Goal: Task Accomplishment & Management: Complete application form

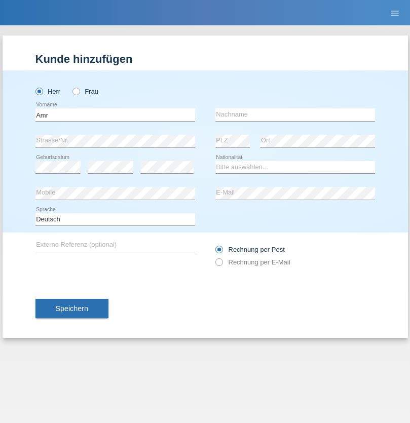
type input "Amr"
click at [295, 115] on input "text" at bounding box center [295, 114] width 160 height 13
type input "Abouelwafa"
select select "CH"
radio input "true"
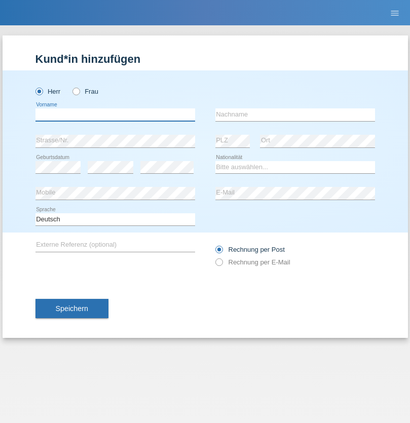
click at [115, 115] on input "text" at bounding box center [115, 114] width 160 height 13
type input "Amr"
click at [295, 115] on input "text" at bounding box center [295, 114] width 160 height 13
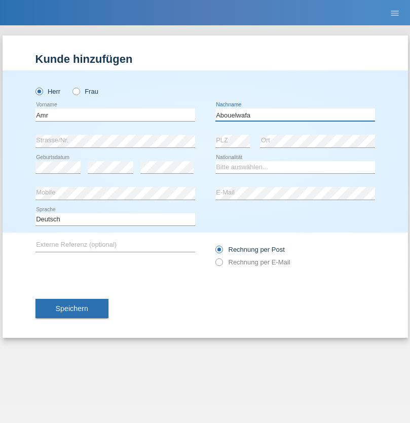
type input "Abouelwafa"
select select "CH"
radio input "true"
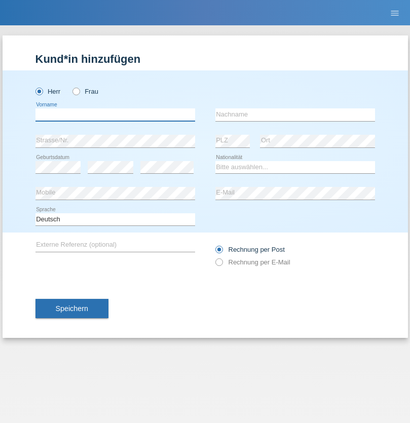
click at [115, 115] on input "text" at bounding box center [115, 114] width 160 height 13
type input "Jörg"
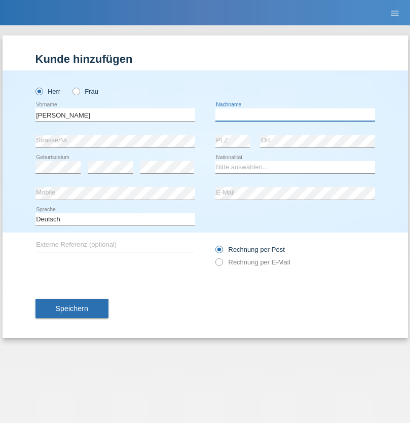
click at [295, 115] on input "text" at bounding box center [295, 114] width 160 height 13
type input "Traksel"
select select "DE"
select select "C"
select select "01"
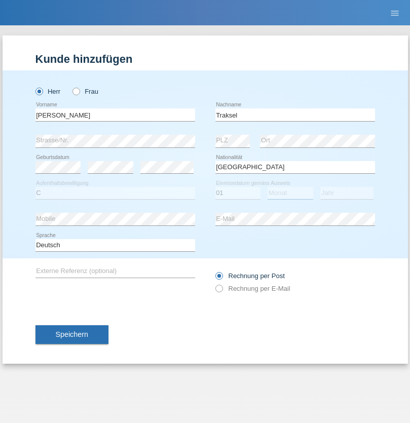
select select "07"
select select "2008"
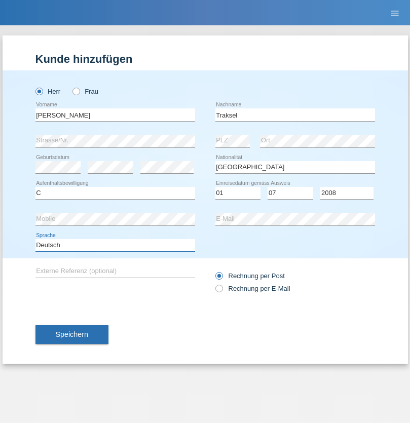
select select "en"
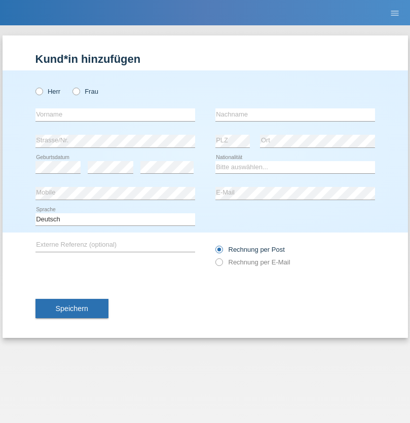
radio input "true"
select select "RS"
select select "C"
select select "08"
select select "10"
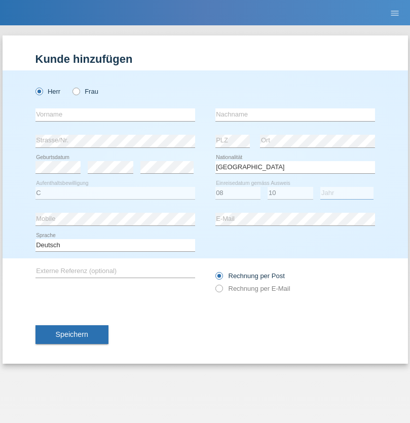
select select "2006"
select select "en"
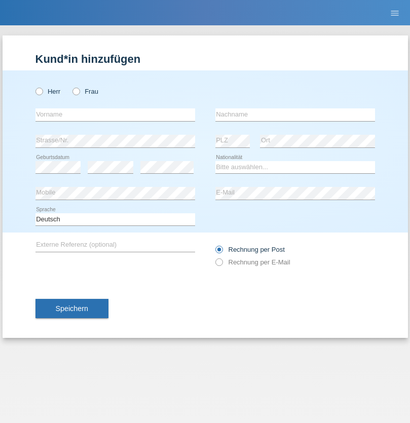
radio input "true"
click at [115, 115] on input "text" at bounding box center [115, 114] width 160 height 13
type input "Sladjan"
click at [295, 115] on input "text" at bounding box center [295, 114] width 160 height 13
type input "Pejic"
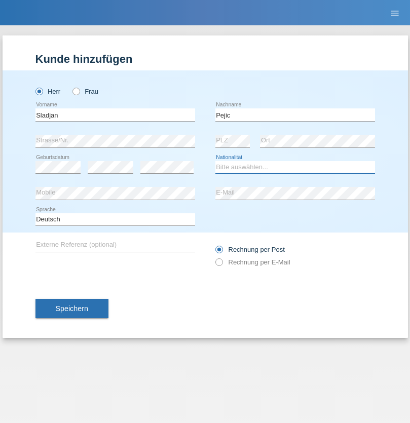
select select "CH"
radio input "true"
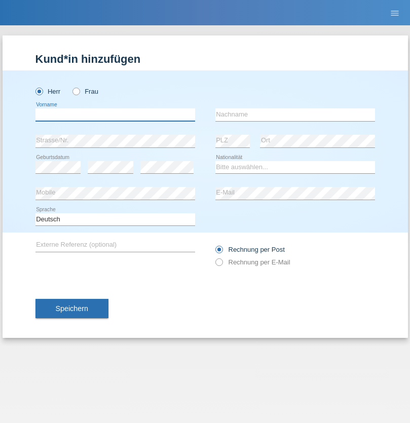
click at [115, 115] on input "text" at bounding box center [115, 114] width 160 height 13
type input "Mohammad Qais"
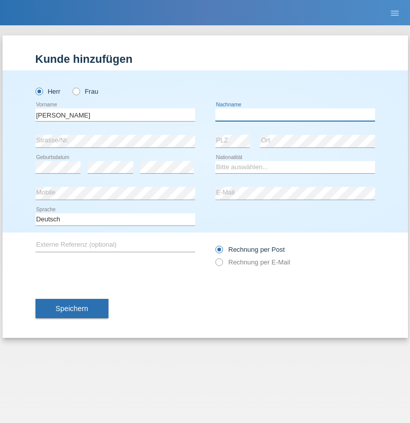
click at [295, 115] on input "text" at bounding box center [295, 114] width 160 height 13
type input "Nemani"
select select "AF"
select select "C"
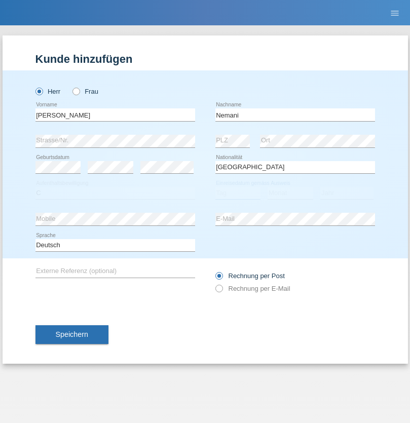
select select "02"
select select "01"
select select "2021"
